Goal: Transaction & Acquisition: Obtain resource

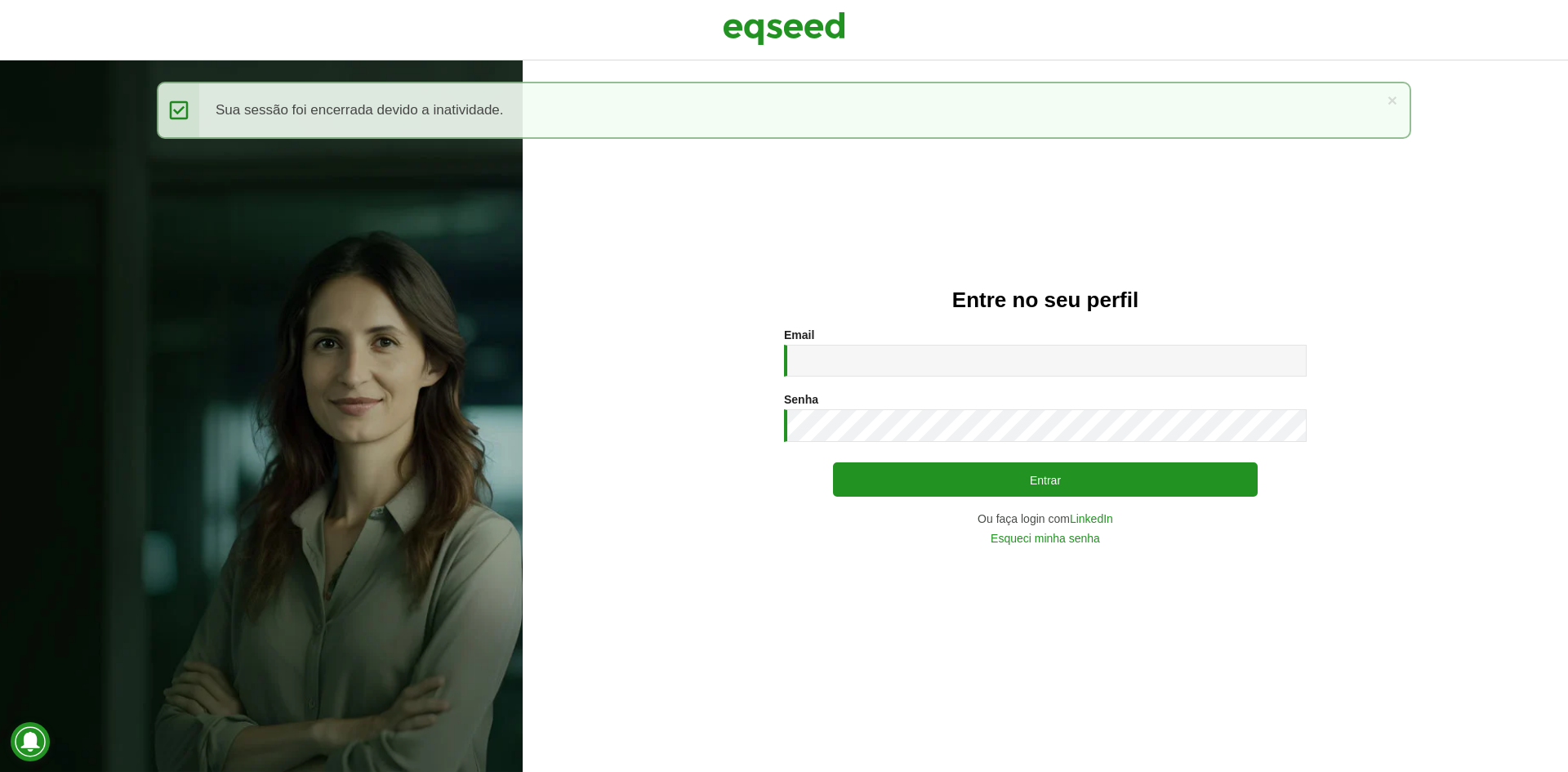
click at [736, 95] on div "× Mensagem de status Sua sessão foi encerrada devido a inatividade." at bounding box center [783, 110] width 1254 height 57
click at [754, 30] on img at bounding box center [784, 29] width 123 height 41
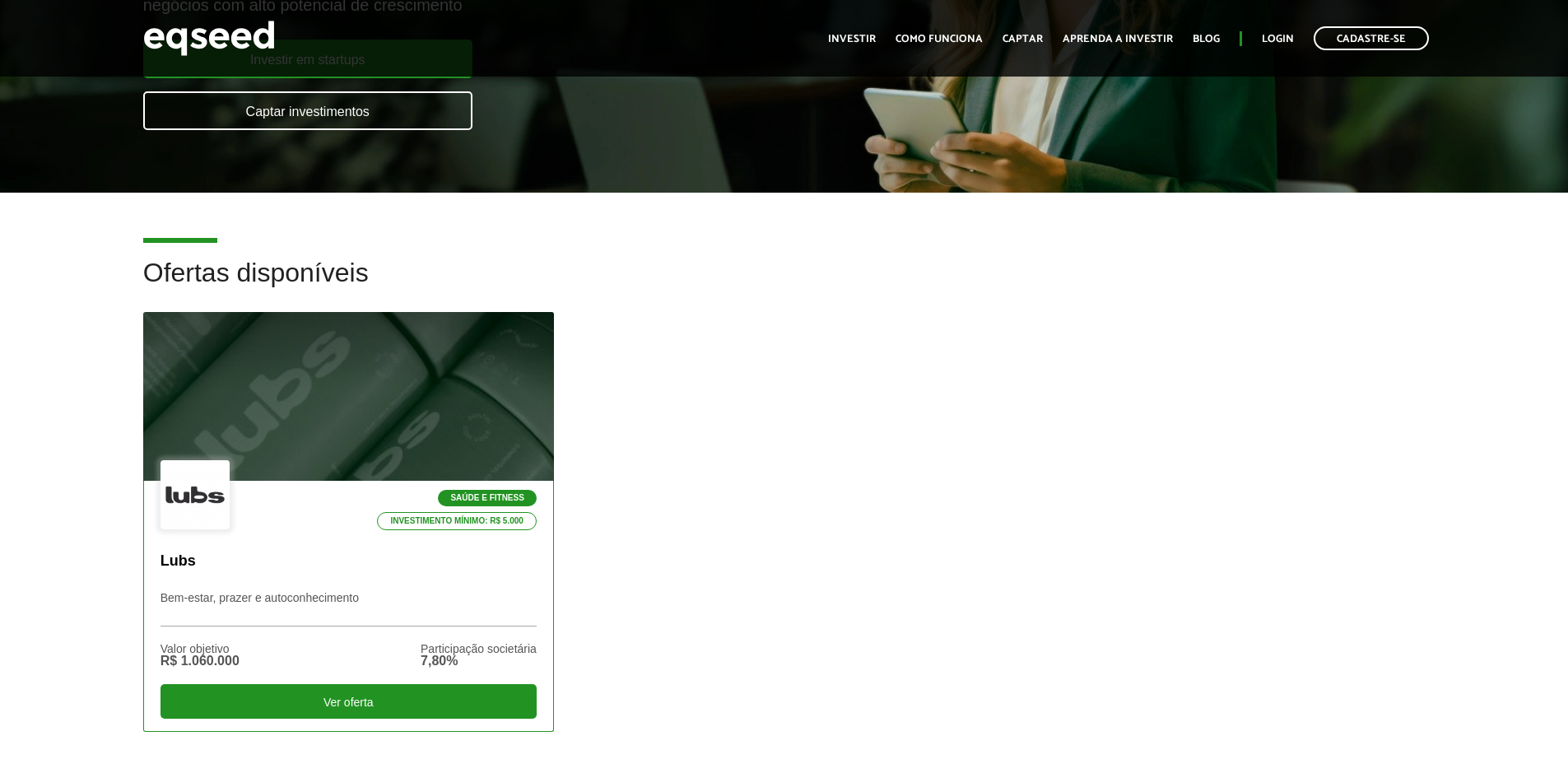
scroll to position [329, 0]
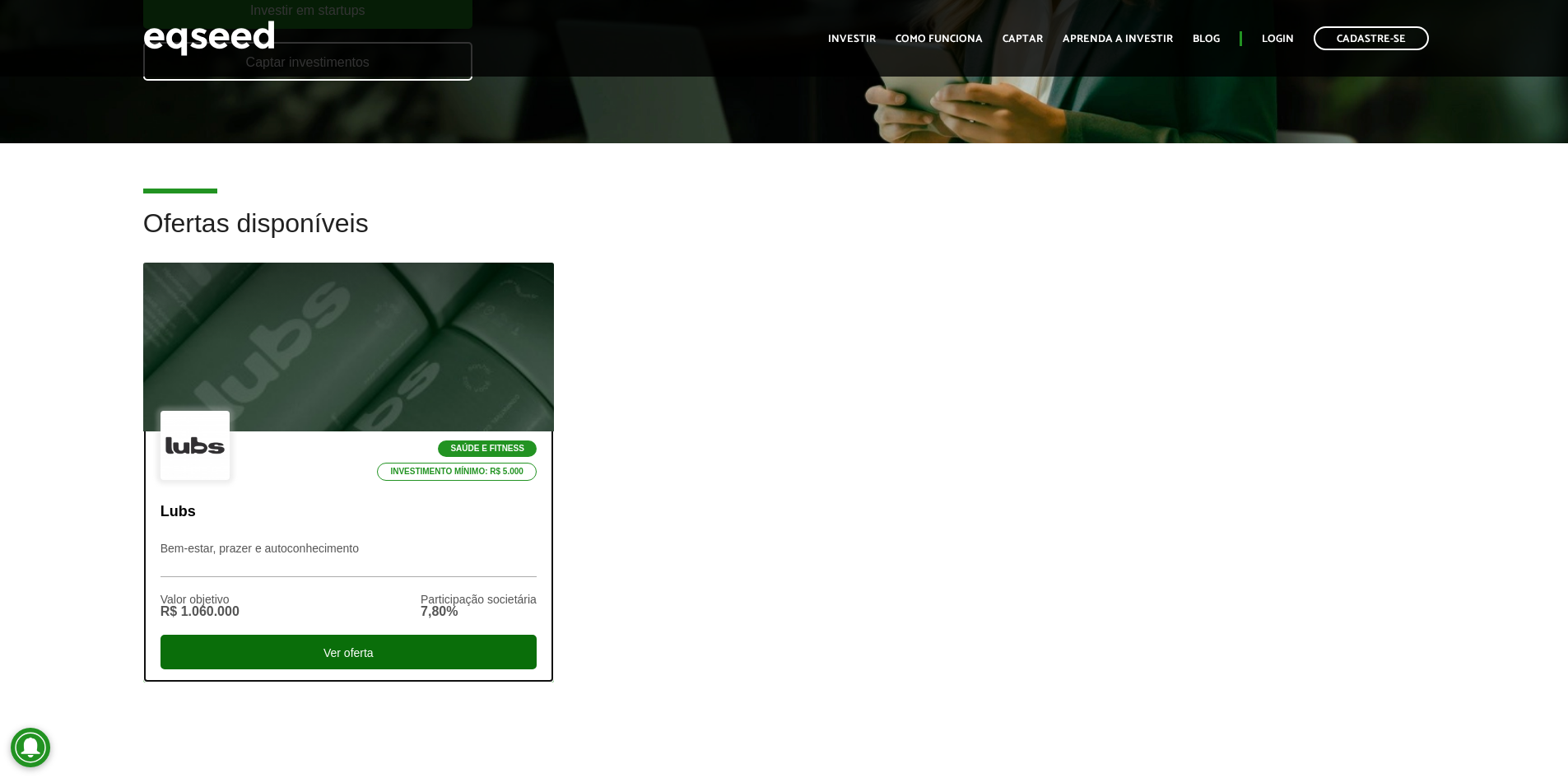
click at [315, 650] on div "Ver oferta" at bounding box center [348, 651] width 376 height 35
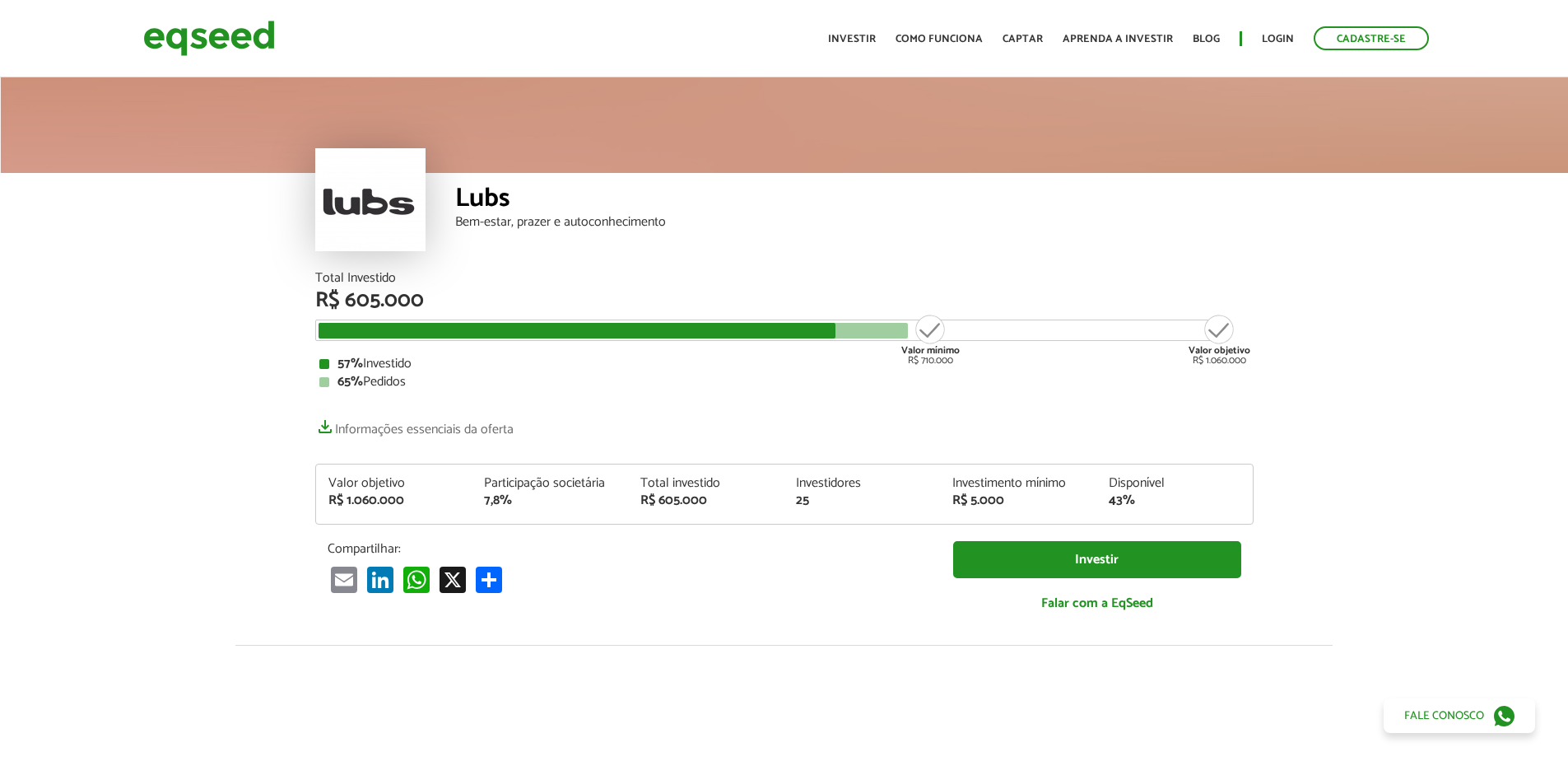
scroll to position [2084, 0]
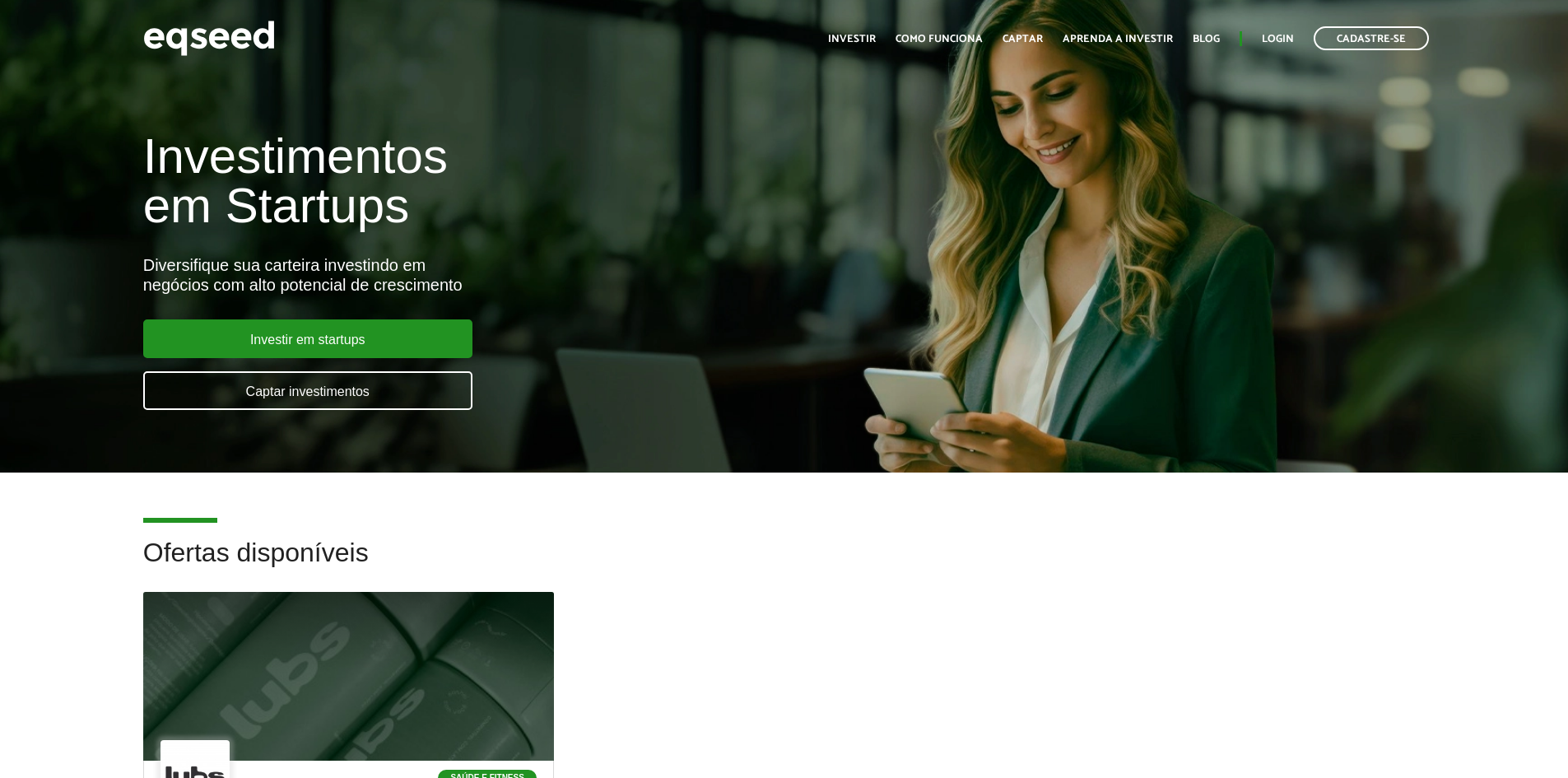
scroll to position [329, 0]
